Goal: Task Accomplishment & Management: Manage account settings

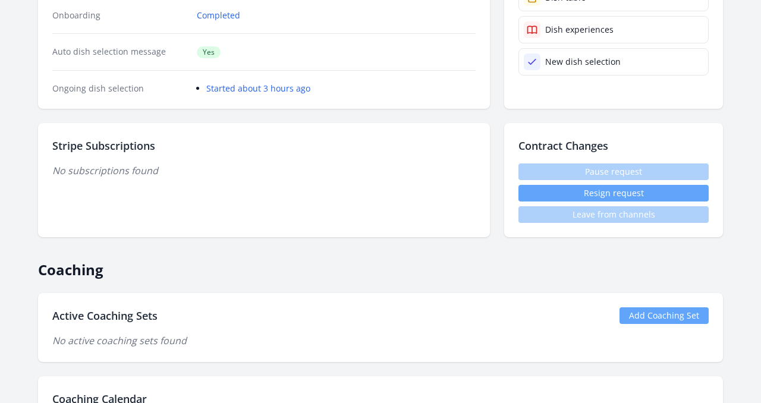
scroll to position [294, 0]
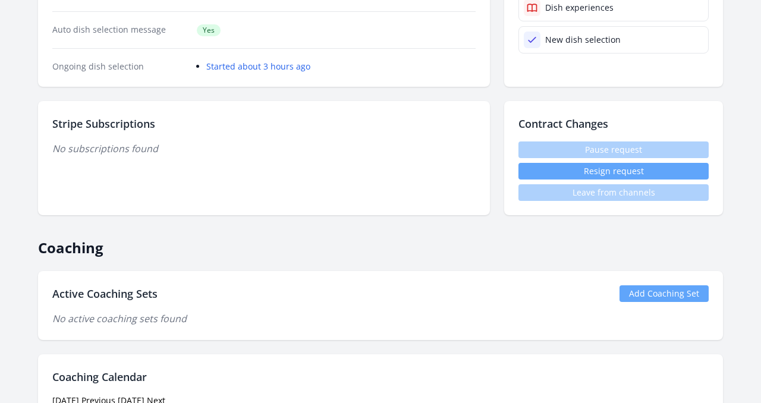
click at [631, 289] on link "Add Coaching Set" at bounding box center [663, 293] width 89 height 17
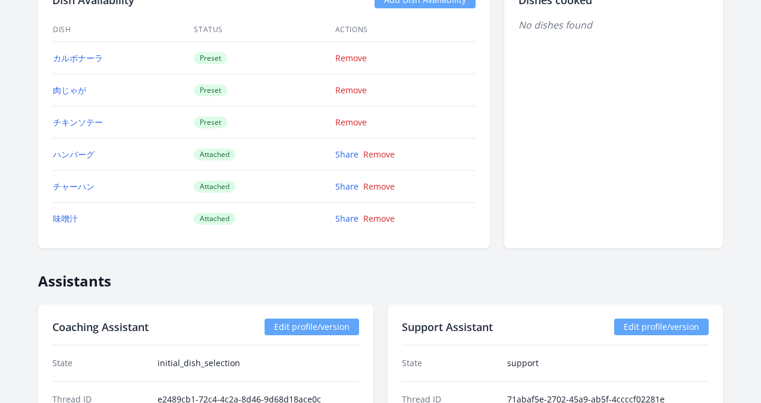
scroll to position [984, 0]
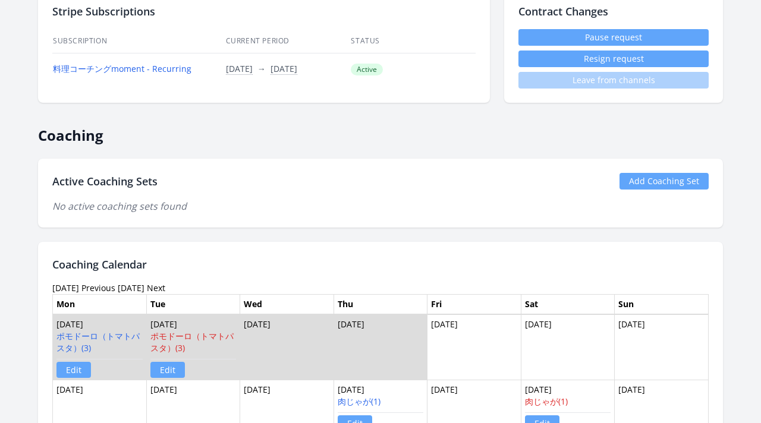
scroll to position [398, 0]
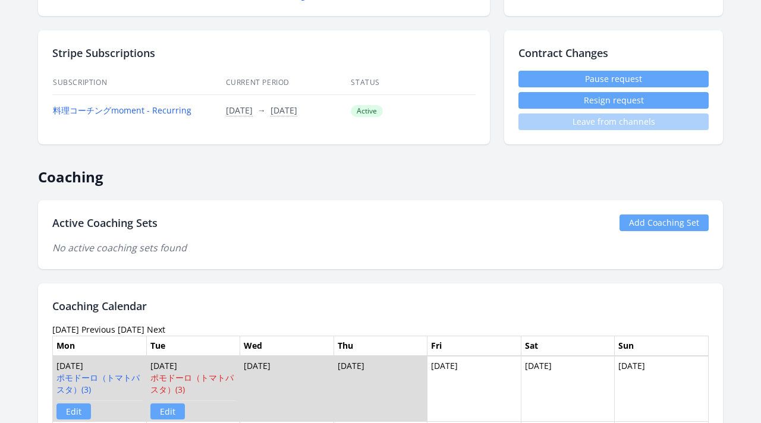
click at [649, 221] on link "Add Coaching Set" at bounding box center [663, 223] width 89 height 17
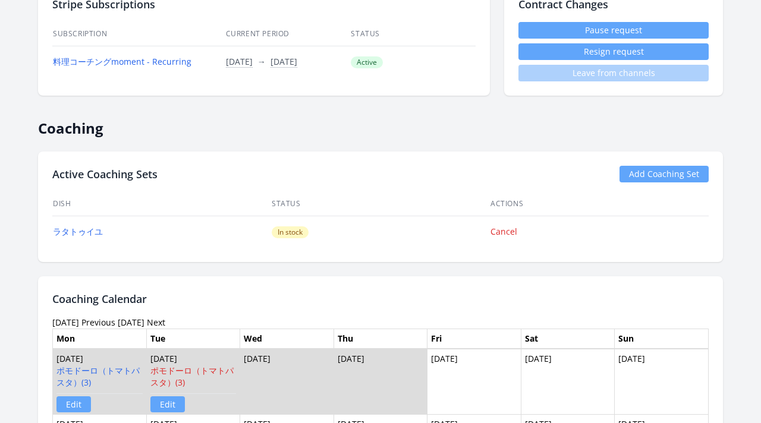
scroll to position [789, 0]
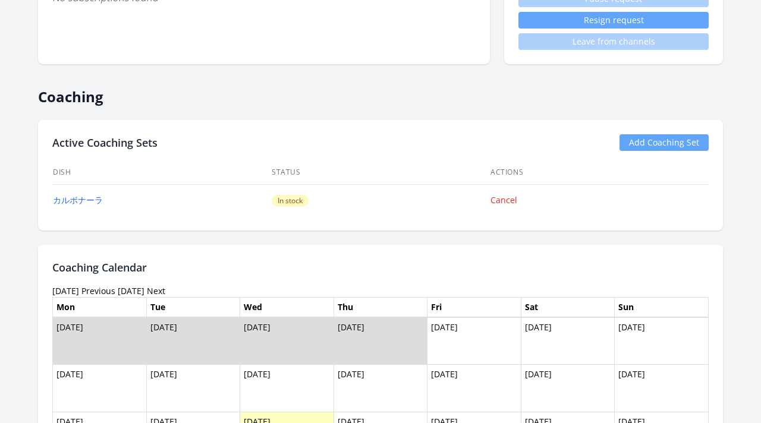
scroll to position [536, 0]
